Goal: Use online tool/utility: Utilize a website feature to perform a specific function

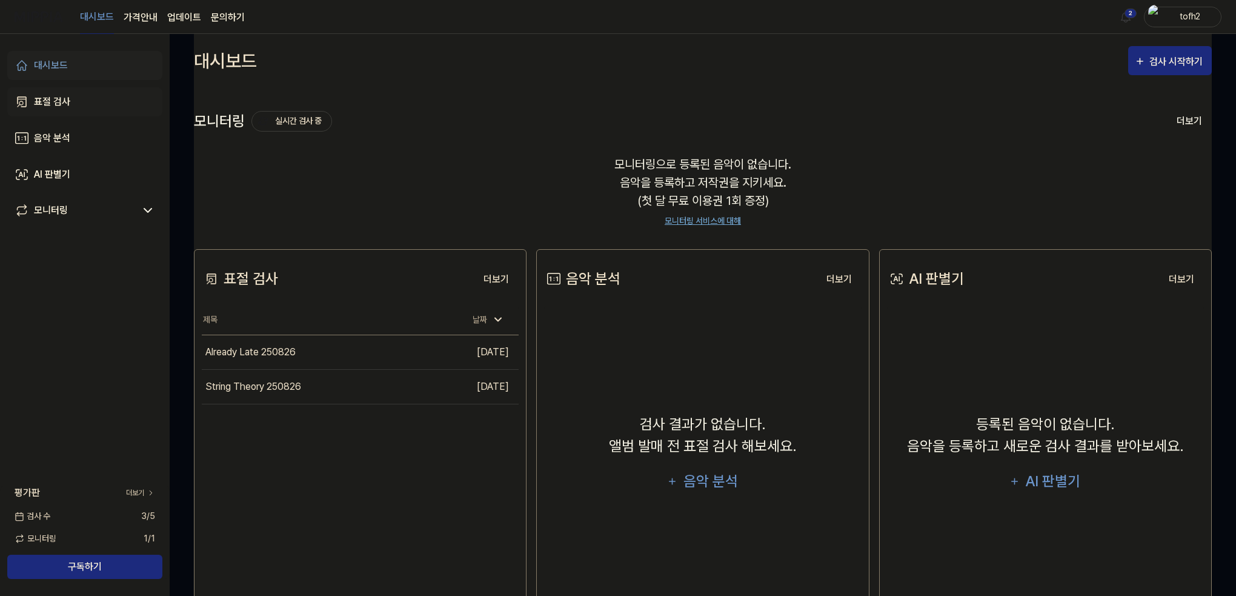
click at [51, 102] on div "표절 검사" at bounding box center [52, 102] width 36 height 15
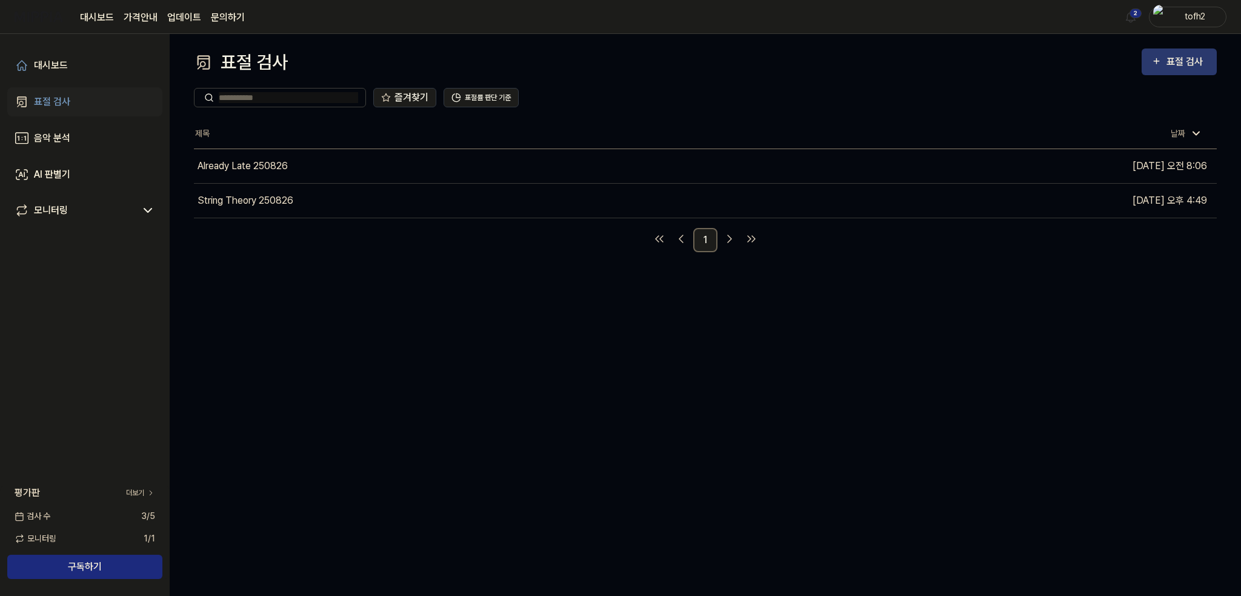
click at [1181, 65] on div "표절 검사" at bounding box center [1186, 62] width 41 height 16
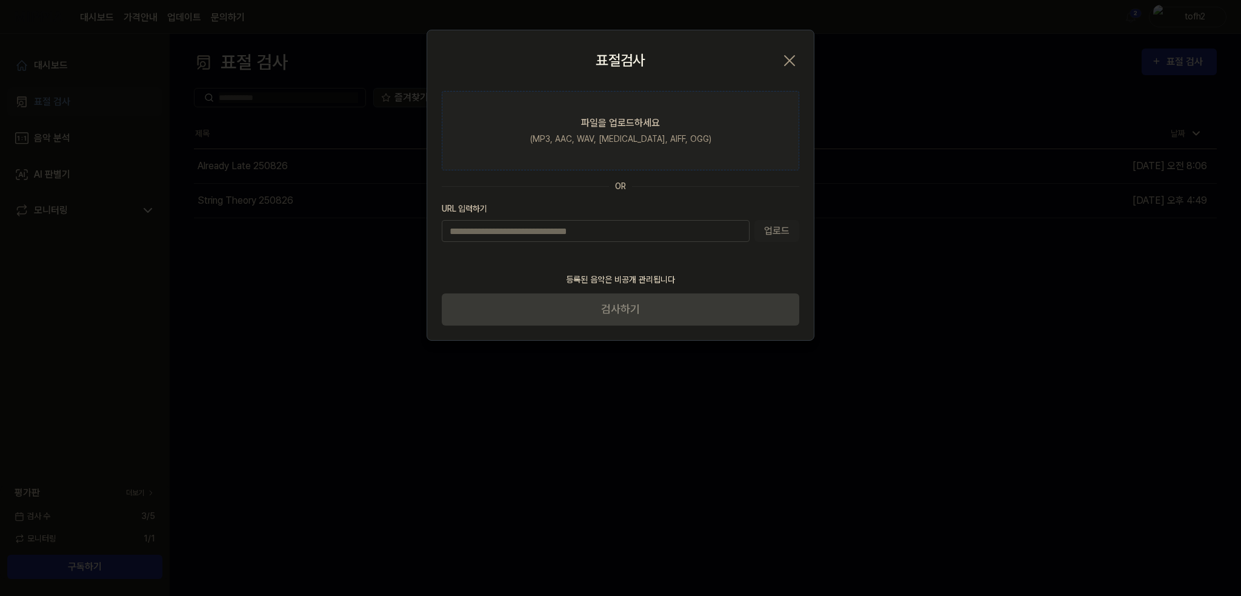
click at [634, 118] on div "파일을 업로드하세요" at bounding box center [620, 123] width 79 height 15
click at [0, 0] on input "파일을 업로드하세요 (MP3, AAC, WAV, [MEDICAL_DATA], AIFF, OGG)" at bounding box center [0, 0] width 0 height 0
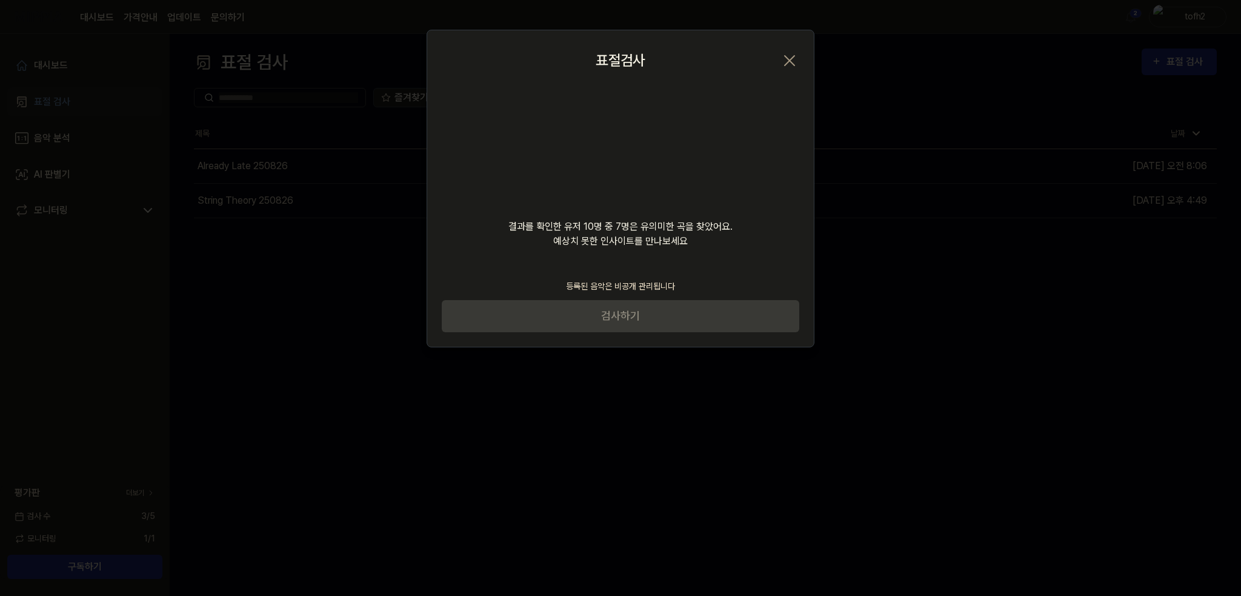
click at [630, 130] on video at bounding box center [620, 149] width 116 height 116
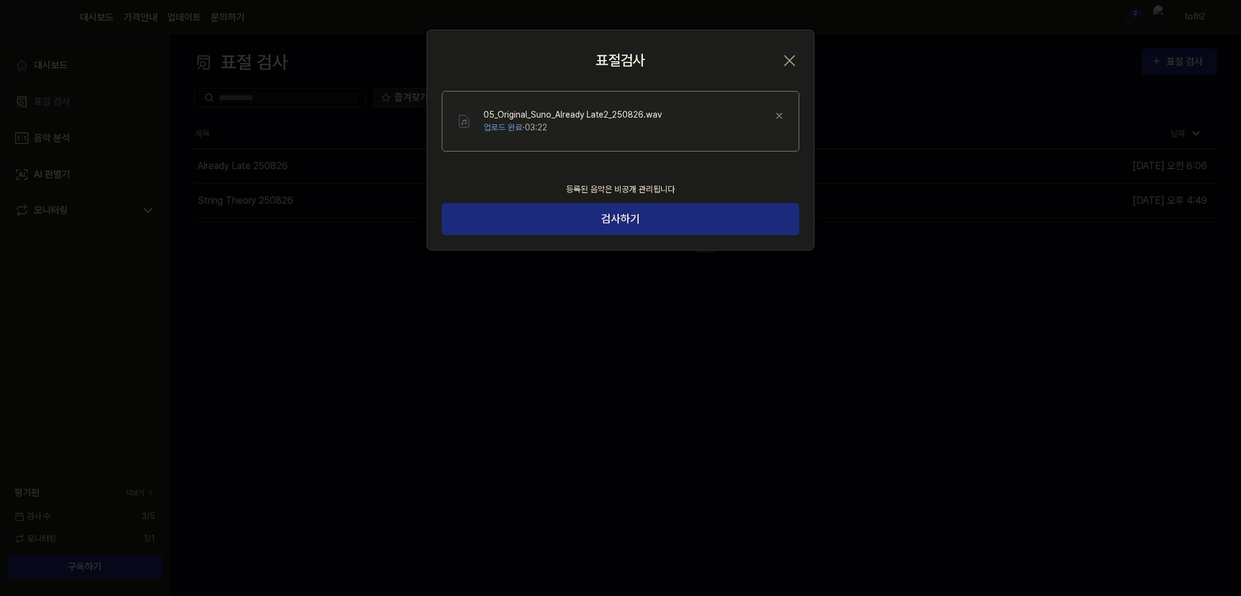
click at [625, 249] on div "등록된 음악은 비공개 관리됩니다 검사하기" at bounding box center [620, 213] width 387 height 74
click at [618, 227] on button "검사하기" at bounding box center [620, 219] width 357 height 32
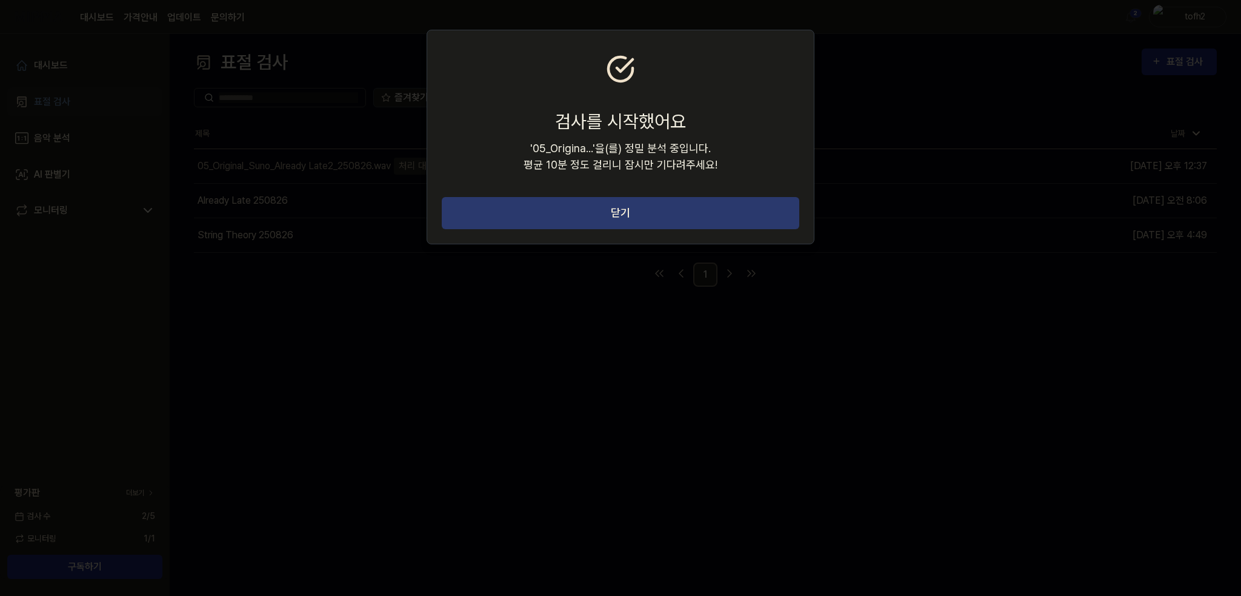
drag, startPoint x: 706, startPoint y: 211, endPoint x: 1012, endPoint y: 425, distance: 372.8
click at [707, 211] on button "닫기" at bounding box center [620, 213] width 357 height 32
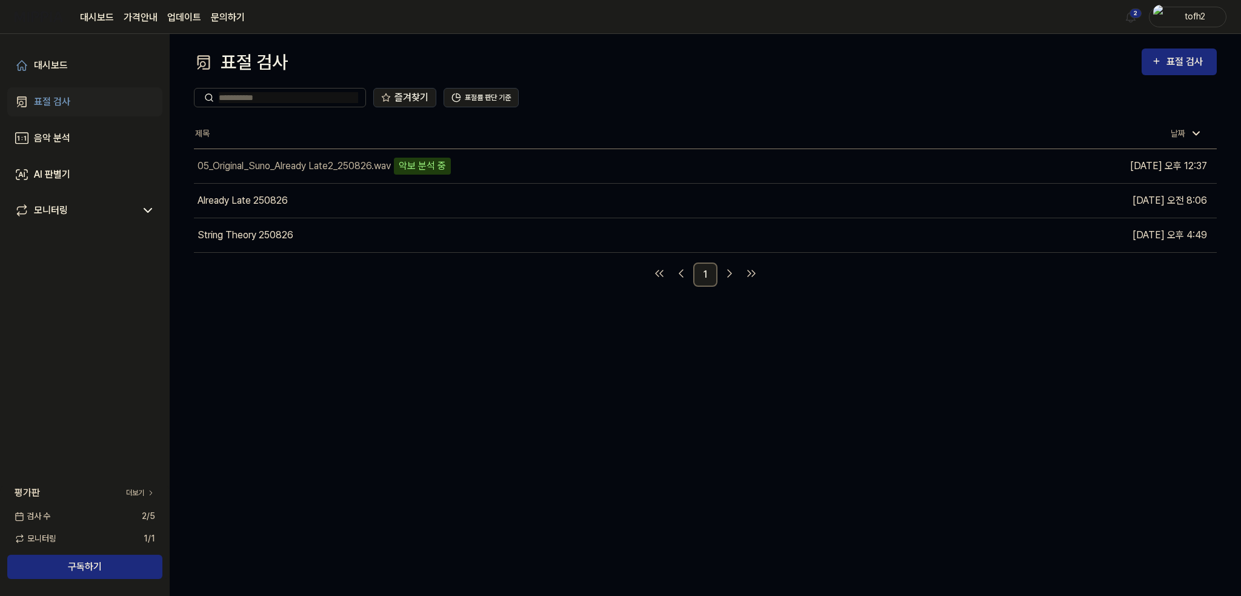
drag, startPoint x: 443, startPoint y: 377, endPoint x: 437, endPoint y: 355, distance: 23.2
click at [443, 377] on div "표절 검사 표절 검사 표절 검사 음악 분석 AI 판별기 즐겨찾기 표절률 판단 기준 제목 날짜 05_Original_Suno_Already La…" at bounding box center [705, 315] width 1071 height 562
drag, startPoint x: 761, startPoint y: 434, endPoint x: 754, endPoint y: 405, distance: 30.0
click at [761, 434] on div "표절 검사 표절 검사 표절 검사 음악 분석 AI 판별기 즐겨찾기 표절률 판단 기준 제목 날짜 05_Original_Suno_Already La…" at bounding box center [705, 315] width 1071 height 562
click at [935, 470] on div "표절 검사 표절 검사 표절 검사 음악 분석 AI 판별기 즐겨찾기 표절률 판단 기준 제목 날짜 05_Original_Suno_Already La…" at bounding box center [705, 315] width 1071 height 562
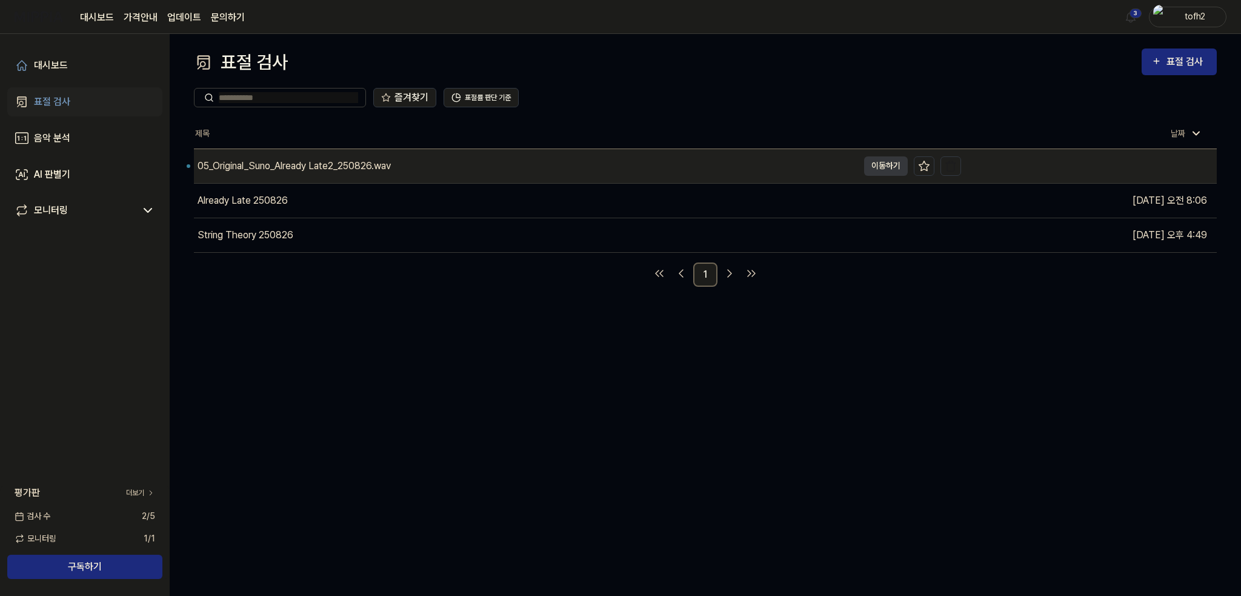
click at [536, 170] on div "05_Original_Suno_Already Late2_250826.wav" at bounding box center [526, 166] width 664 height 34
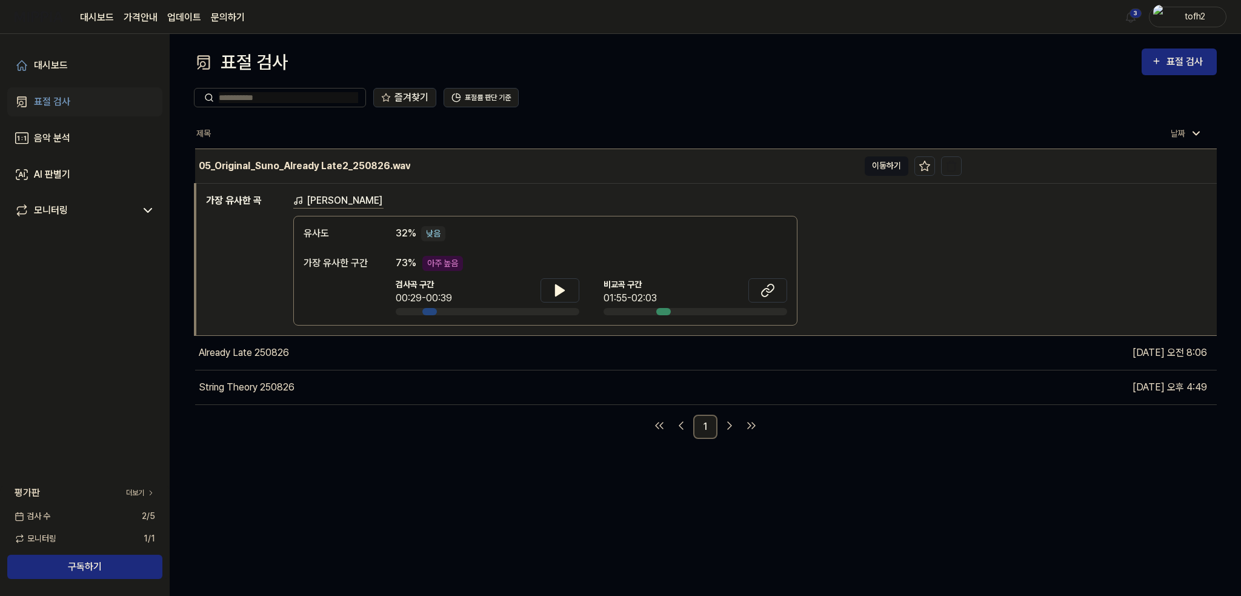
click at [888, 164] on button "이동하기" at bounding box center [887, 165] width 44 height 19
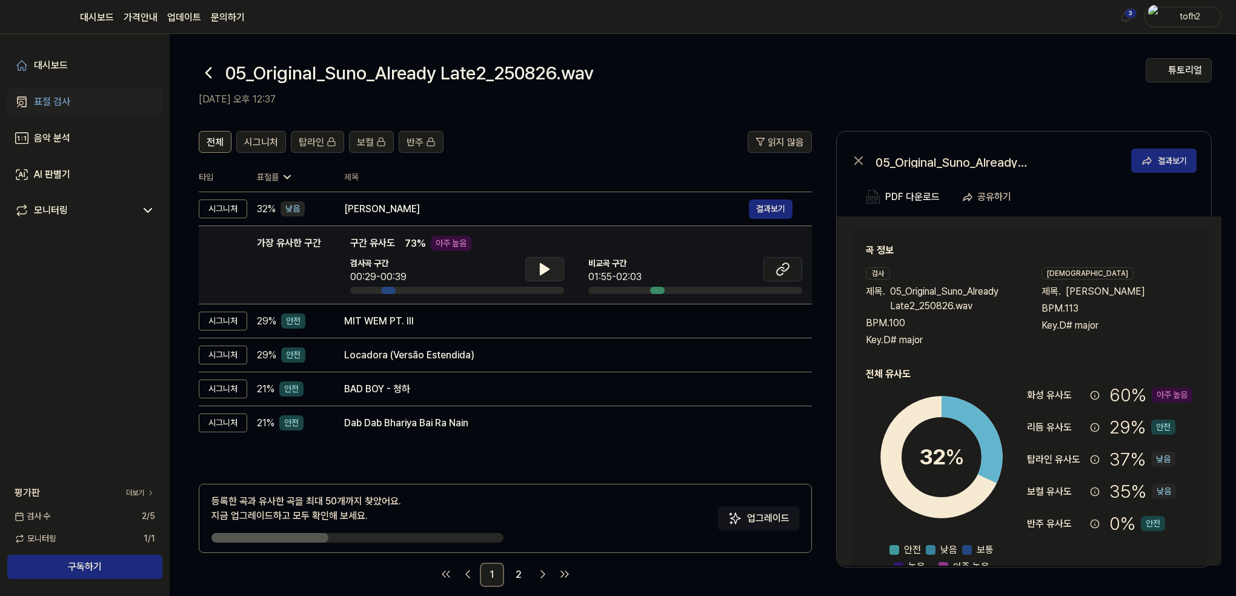
click at [545, 266] on icon at bounding box center [544, 269] width 8 height 11
click at [780, 271] on icon at bounding box center [782, 269] width 15 height 15
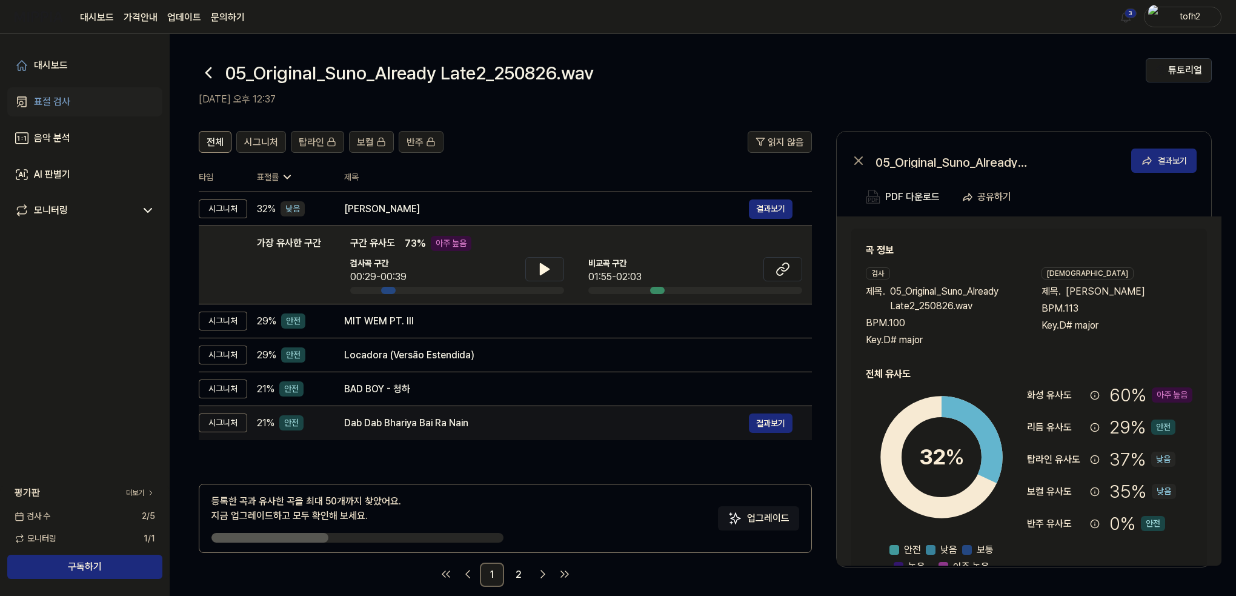
click at [371, 423] on div "Dab Dab Bhariya Bai Ra Nain" at bounding box center [546, 423] width 405 height 15
